Goal: Check status

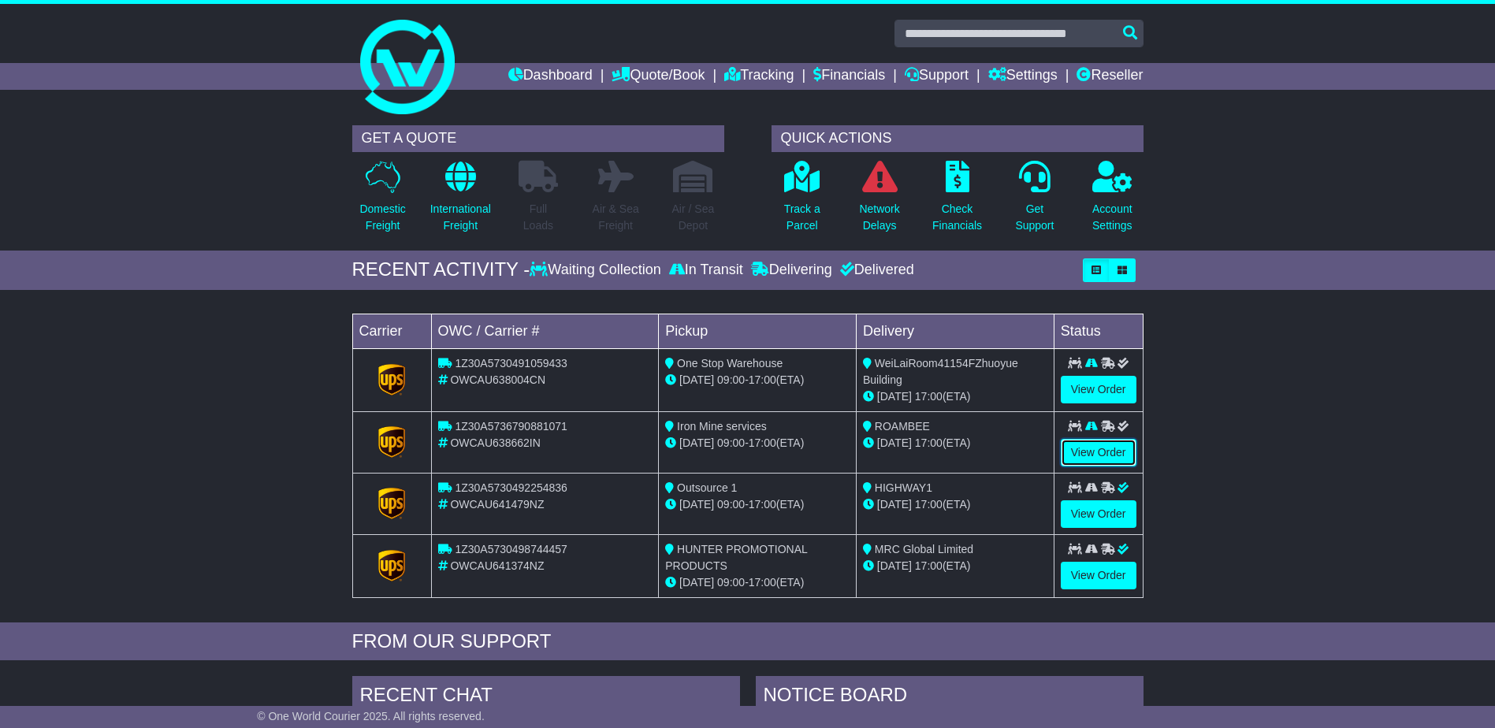
click at [1105, 453] on link "View Order" at bounding box center [1099, 453] width 76 height 28
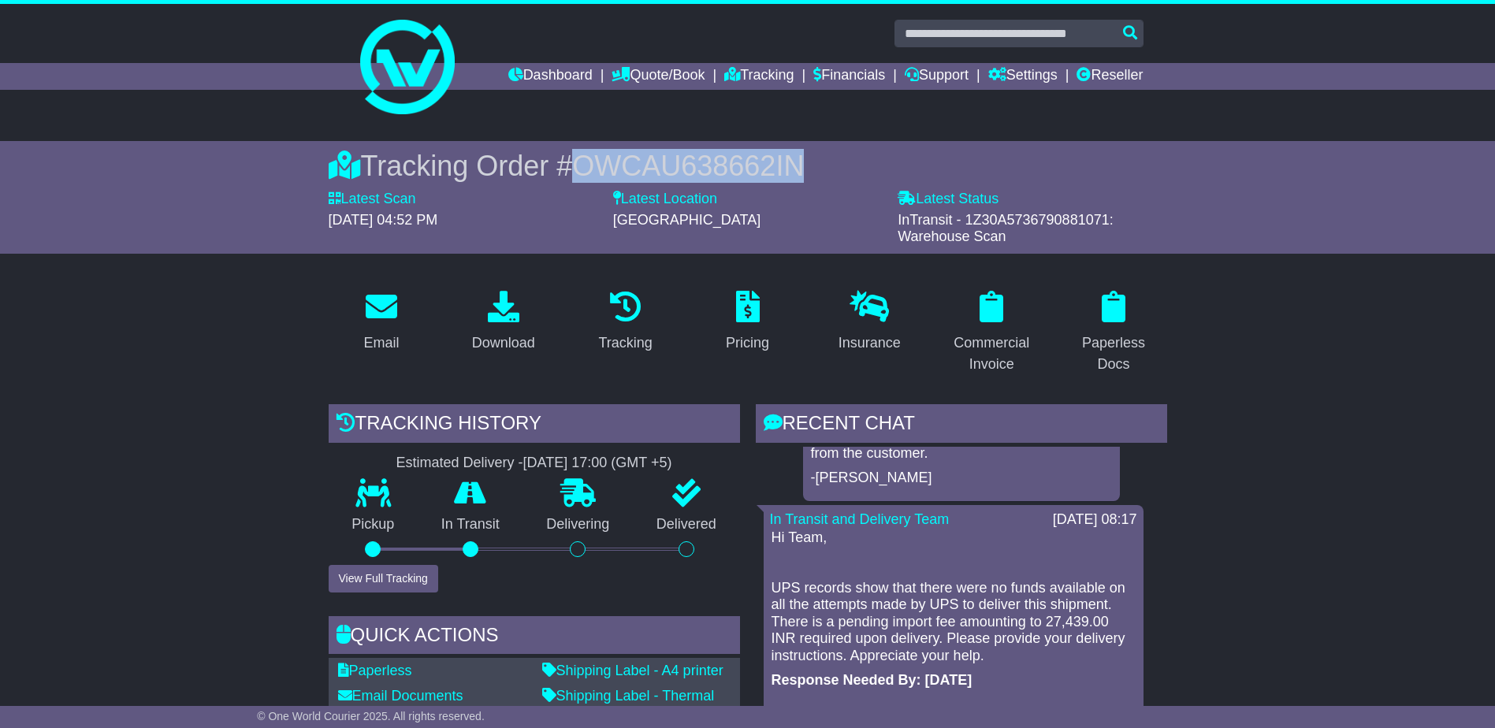
drag, startPoint x: 806, startPoint y: 161, endPoint x: 586, endPoint y: 163, distance: 220.7
click at [586, 163] on div "Tracking Order # OWCAU638662IN" at bounding box center [748, 166] width 839 height 34
copy span "OWCAU638662IN"
